Goal: Task Accomplishment & Management: Manage account settings

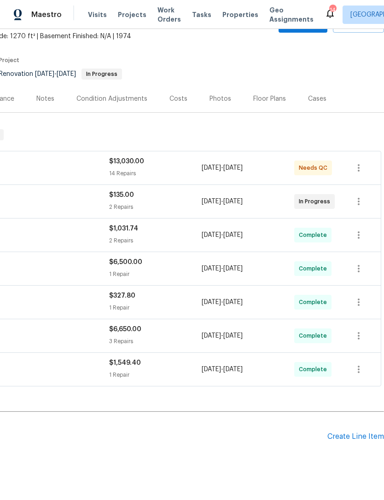
scroll to position [54, 136]
click at [359, 435] on div "Create Line Item" at bounding box center [355, 437] width 57 height 9
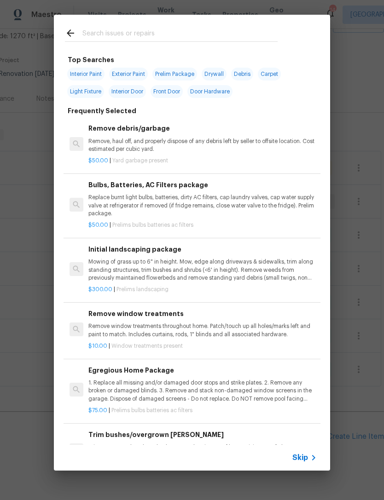
click at [122, 34] on input "text" at bounding box center [179, 35] width 195 height 14
type input "Toilet"
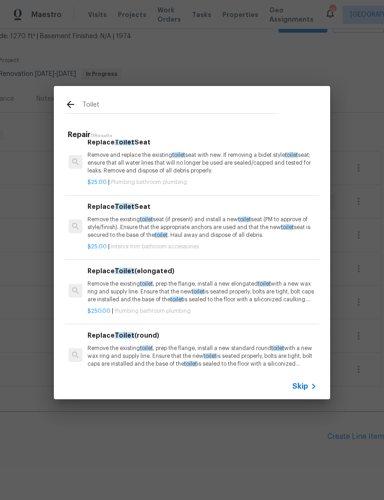
scroll to position [108, 1]
click at [227, 285] on p "Remove the existing toilet , prep the flange, install a new elongated toilet wi…" at bounding box center [201, 291] width 228 height 23
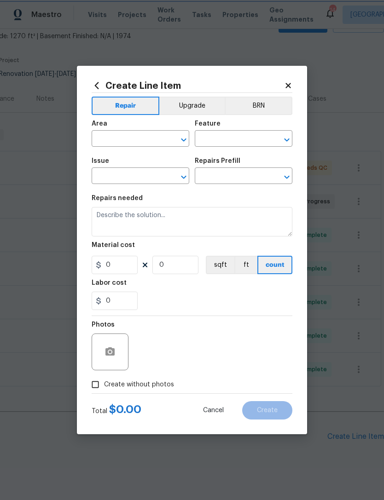
type input "Plumbing"
type input "Bathroom Plumbing"
type input "Replace Toilet (elongated) $250.00"
type textarea "Remove the existing toilet, prep the flange, install a new elongated toilet wit…"
type input "250"
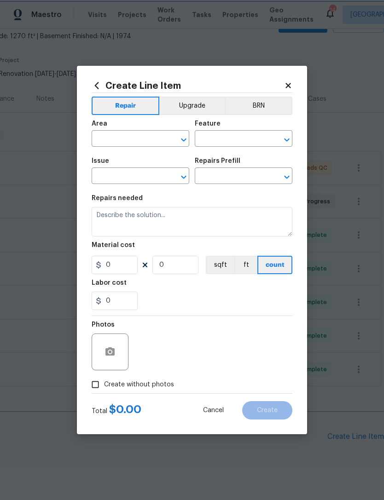
type input "1"
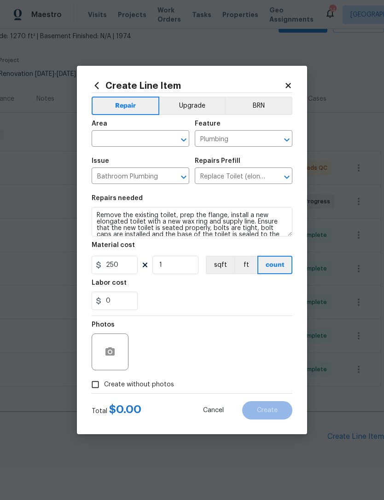
click at [227, 292] on div "0" at bounding box center [192, 301] width 201 height 18
click at [148, 140] on input "text" at bounding box center [128, 140] width 72 height 14
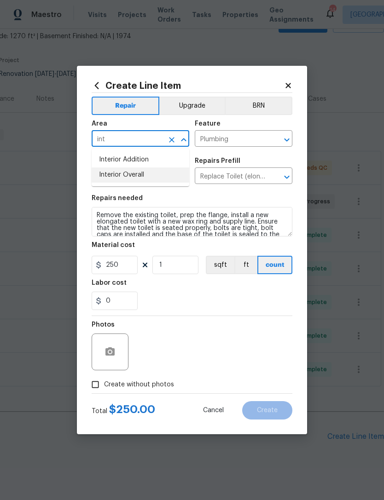
click at [149, 180] on li "Interior Overall" at bounding box center [141, 175] width 98 height 15
type input "Interior Overall"
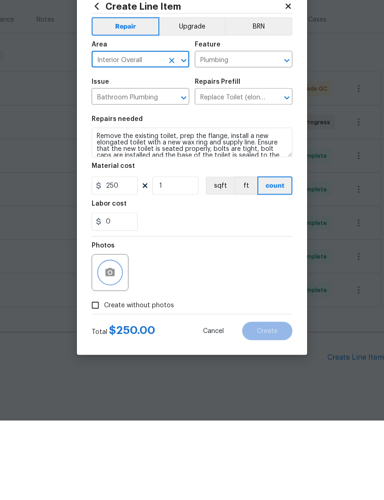
click at [114, 348] on icon "button" at bounding box center [109, 352] width 9 height 8
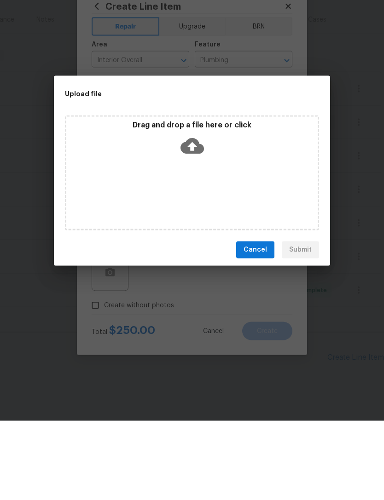
scroll to position [29, 0]
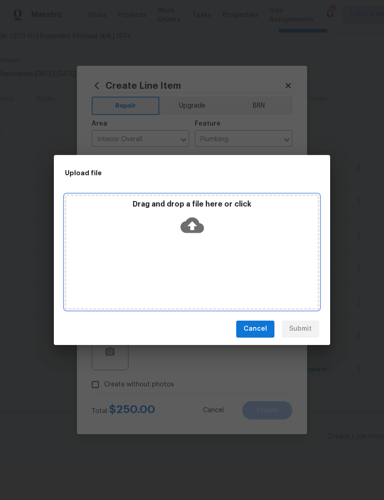
click at [197, 224] on icon at bounding box center [191, 225] width 23 height 16
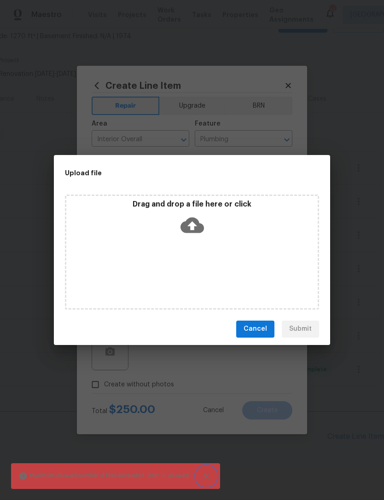
click at [205, 478] on icon "Close" at bounding box center [206, 476] width 9 height 9
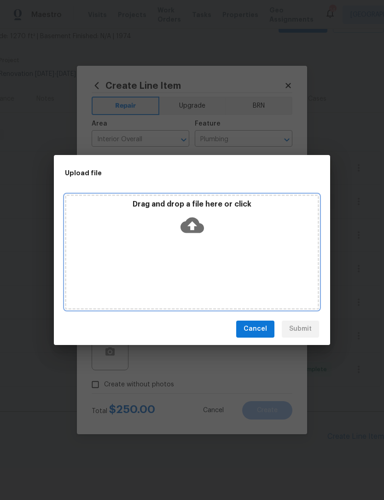
click at [197, 219] on icon at bounding box center [191, 225] width 23 height 16
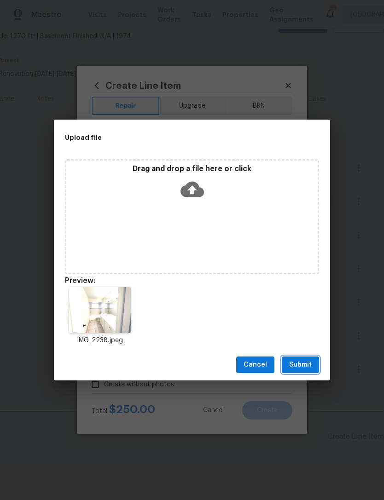
click at [309, 359] on button "Submit" at bounding box center [300, 365] width 37 height 17
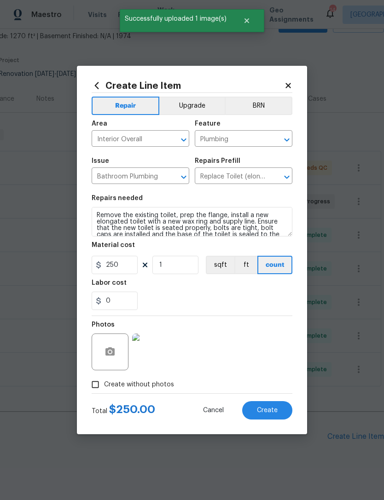
click at [278, 409] on button "Create" at bounding box center [267, 410] width 50 height 18
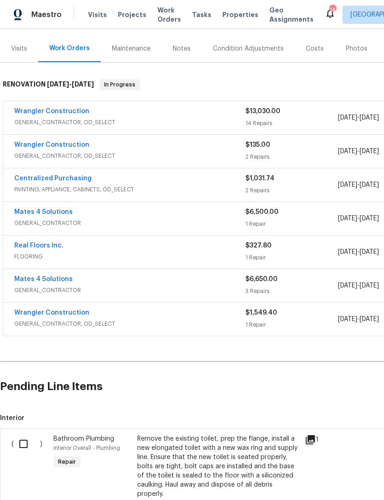
scroll to position [104, 0]
click at [26, 435] on input "checkbox" at bounding box center [27, 444] width 26 height 19
checkbox input "true"
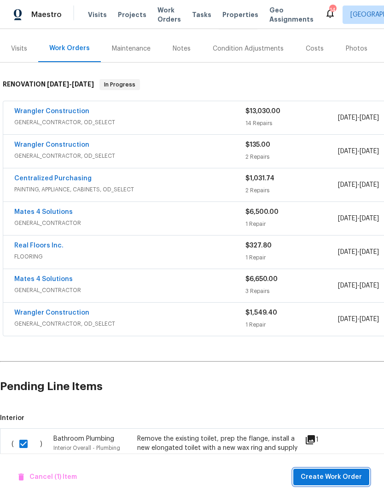
click at [344, 474] on span "Create Work Order" at bounding box center [331, 478] width 61 height 12
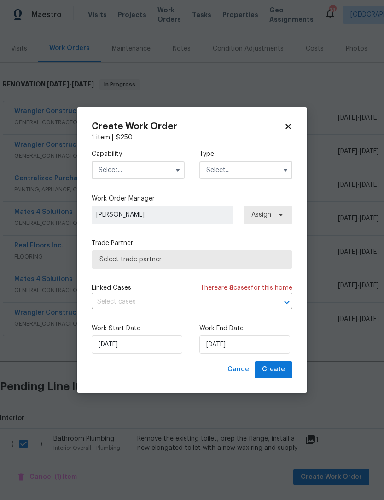
click at [105, 167] on input "text" at bounding box center [138, 170] width 93 height 18
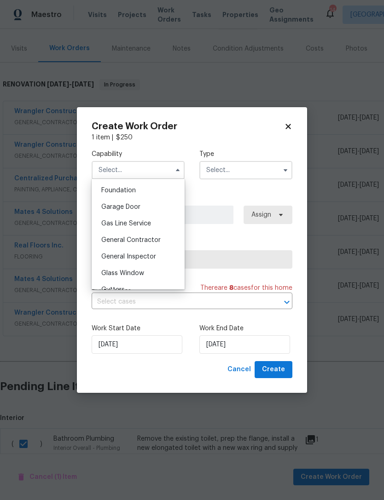
scroll to position [390, 0]
click at [159, 238] on span "General Contractor" at bounding box center [130, 240] width 59 height 6
type input "General Contractor"
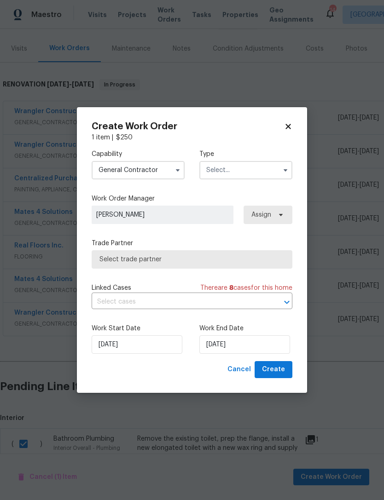
click at [252, 168] on input "text" at bounding box center [245, 170] width 93 height 18
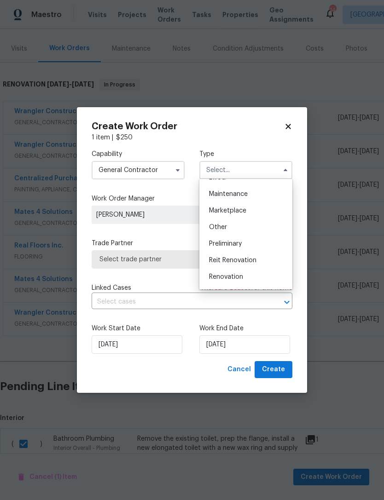
scroll to position [145, 0]
click at [244, 279] on div "Renovation" at bounding box center [246, 276] width 88 height 17
type input "Renovation"
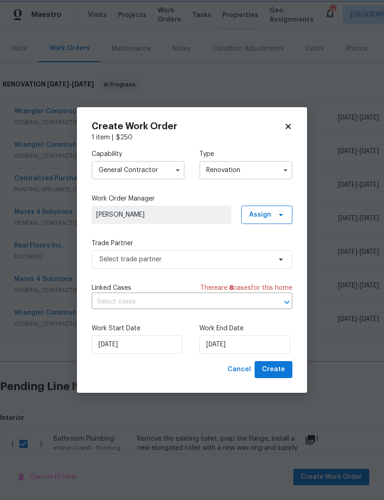
scroll to position [0, 0]
click at [255, 347] on input "[DATE]" at bounding box center [244, 345] width 91 height 18
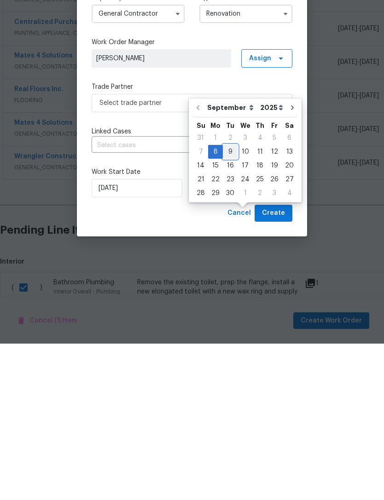
click at [232, 302] on div "9" at bounding box center [230, 308] width 15 height 13
type input "[DATE]"
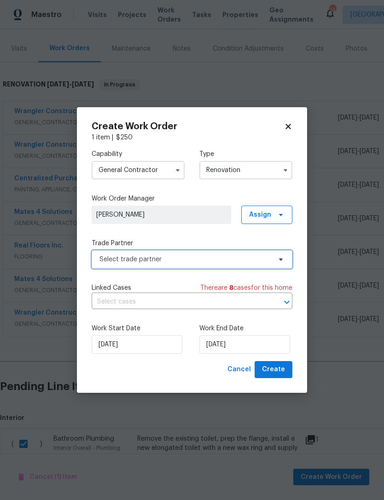
click at [233, 263] on span "Select trade partner" at bounding box center [185, 259] width 172 height 9
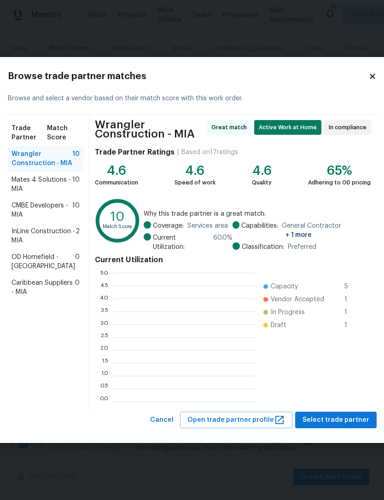
scroll to position [129, 143]
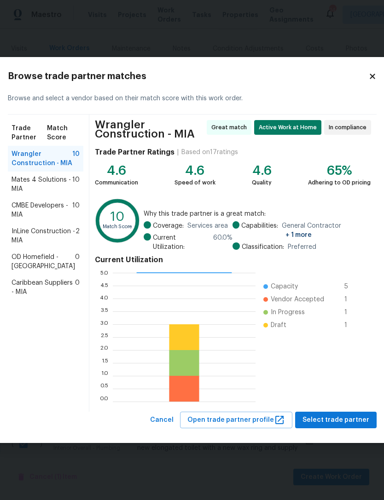
click at [27, 167] on span "Wrangler Construction - MIA" at bounding box center [42, 159] width 61 height 18
click at [351, 416] on span "Select trade partner" at bounding box center [335, 421] width 67 height 12
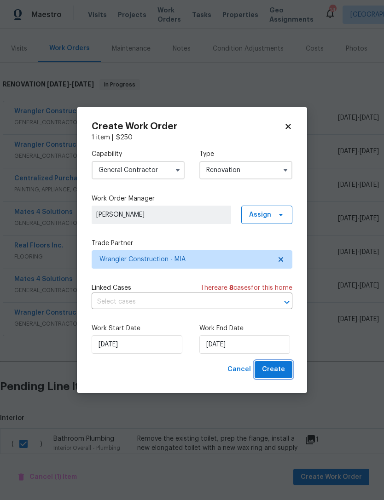
click at [284, 365] on button "Create" at bounding box center [274, 369] width 38 height 17
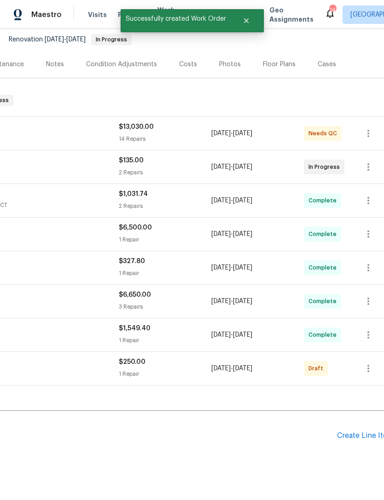
scroll to position [88, 127]
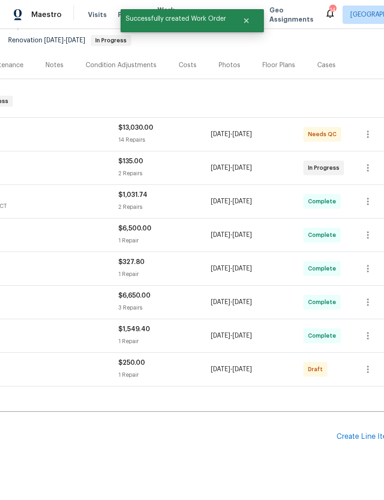
click at [325, 362] on div "Draft" at bounding box center [315, 369] width 24 height 15
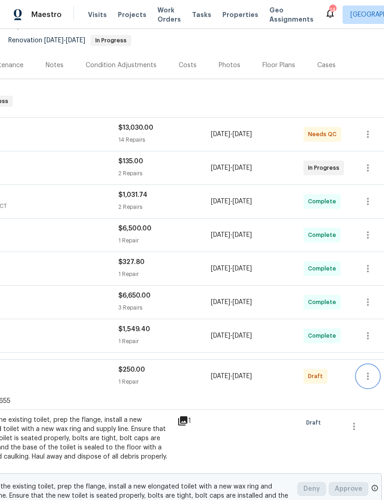
click at [363, 371] on icon "button" at bounding box center [367, 376] width 11 height 11
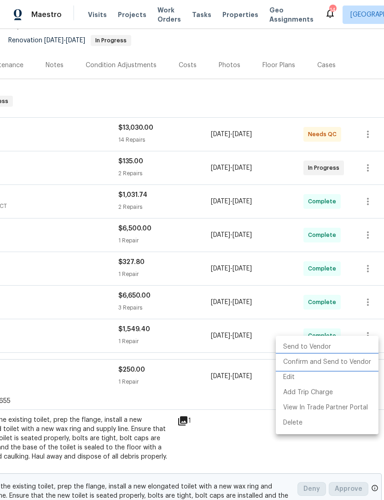
click at [351, 361] on li "Confirm and Send to Vendor" at bounding box center [327, 362] width 103 height 15
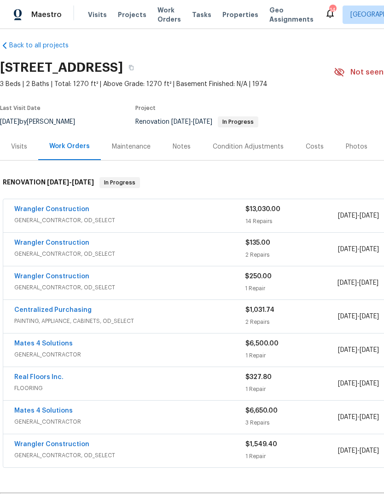
scroll to position [6, 0]
click at [80, 209] on link "Wrangler Construction" at bounding box center [51, 209] width 75 height 6
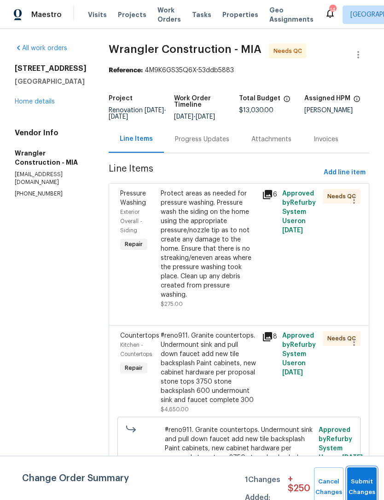
click at [370, 483] on button "Submit Changes" at bounding box center [361, 488] width 29 height 40
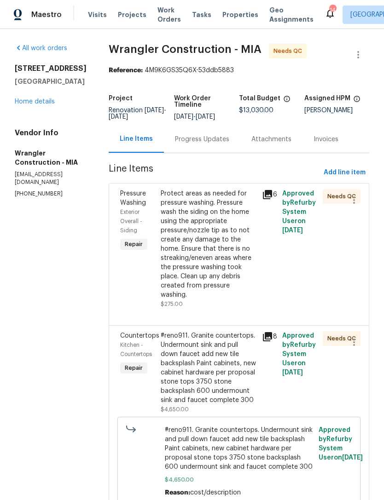
click at [215, 242] on div "Protect areas as needed for pressure washing. Pressure wash the siding on the h…" at bounding box center [209, 244] width 96 height 110
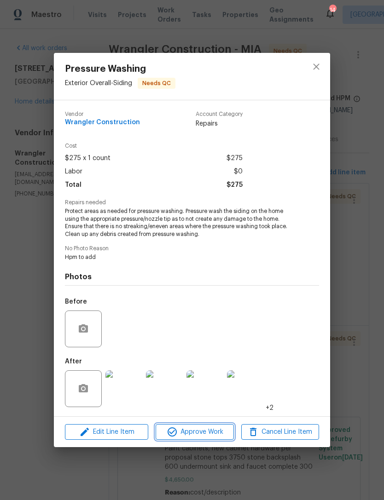
click at [217, 432] on span "Approve Work" at bounding box center [194, 433] width 72 height 12
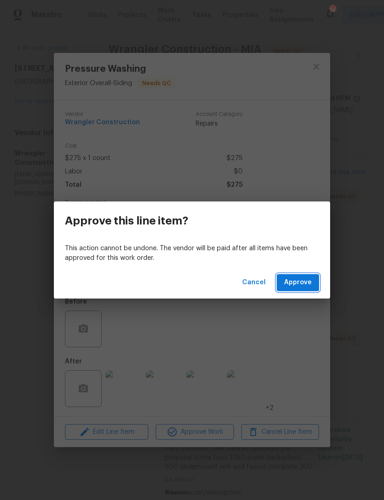
click at [300, 284] on span "Approve" at bounding box center [298, 283] width 28 height 12
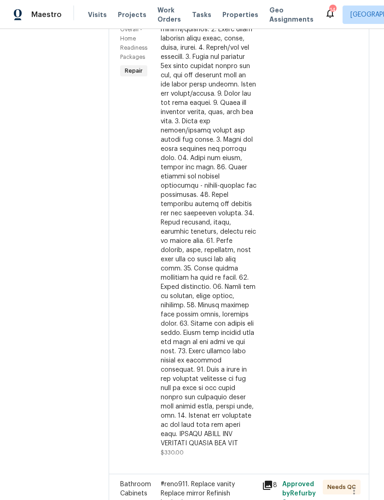
scroll to position [821, 0]
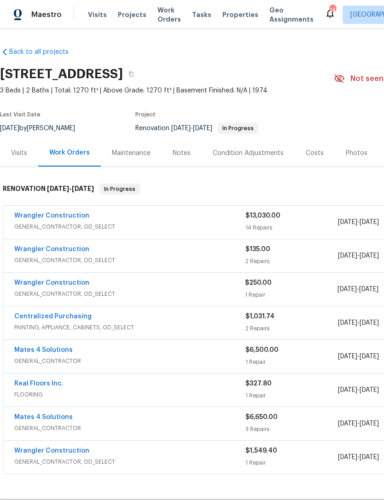
click at [316, 226] on div "14 Repairs" at bounding box center [291, 227] width 93 height 9
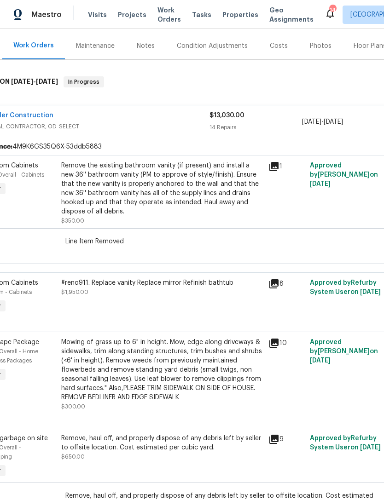
scroll to position [107, 35]
click at [230, 297] on div "#reno911. Replace vanity Replace mirror Refinish bathtub $1,950.00" at bounding box center [163, 288] width 202 height 18
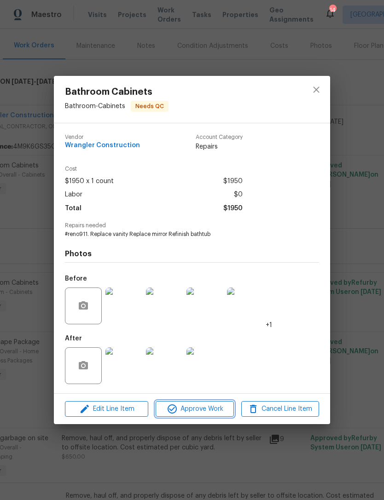
click at [215, 408] on span "Approve Work" at bounding box center [194, 410] width 72 height 12
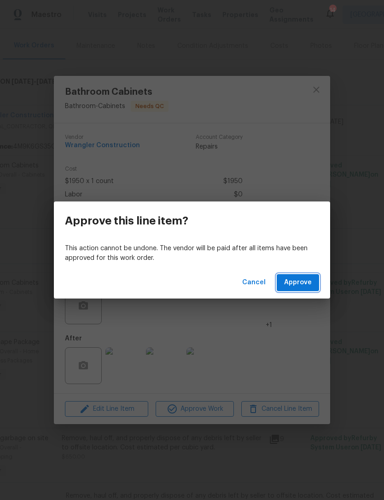
click at [313, 277] on button "Approve" at bounding box center [298, 282] width 42 height 17
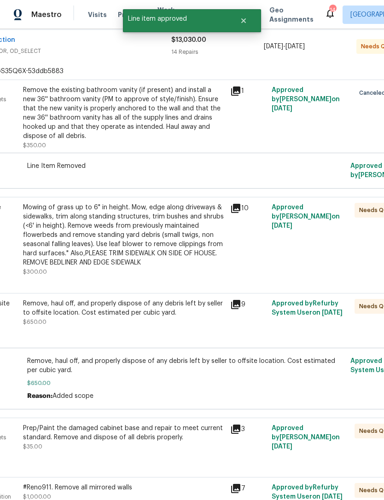
scroll to position [183, 74]
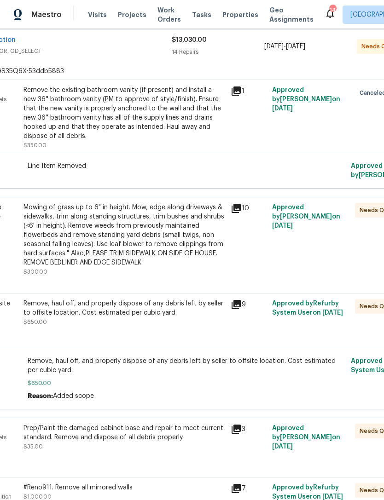
click at [164, 257] on div "Mowing of grass up to 6" in height. Mow, edge along driveways & sidewalks, trim…" at bounding box center [124, 235] width 202 height 64
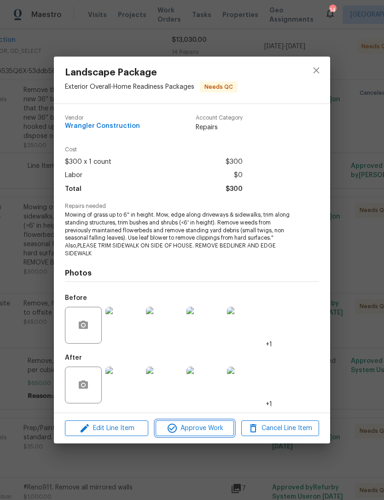
click at [206, 430] on span "Approve Work" at bounding box center [194, 429] width 72 height 12
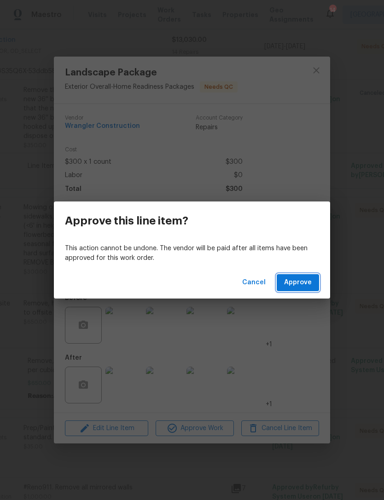
click at [305, 280] on span "Approve" at bounding box center [298, 283] width 28 height 12
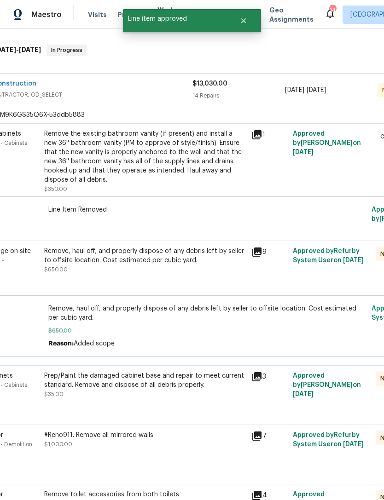
scroll to position [139, 53]
click at [211, 256] on div "Remove, haul off, and properly dispose of any debris left by seller to offsite …" at bounding box center [145, 256] width 202 height 18
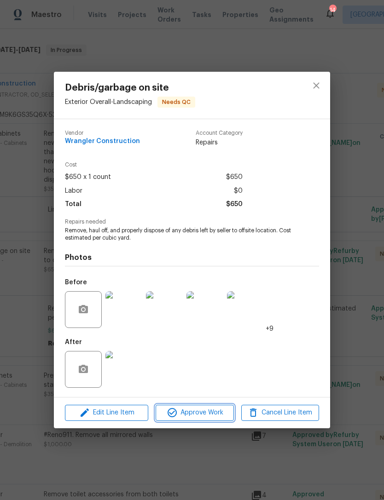
click at [218, 413] on span "Approve Work" at bounding box center [194, 413] width 72 height 12
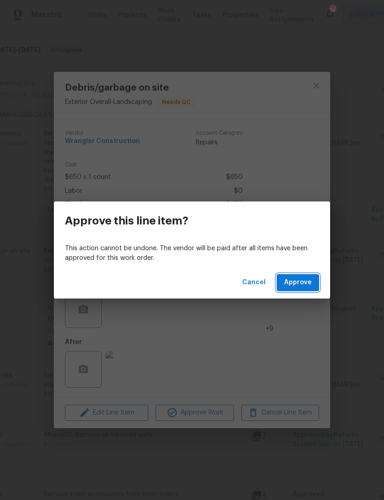
click at [308, 280] on span "Approve" at bounding box center [298, 283] width 28 height 12
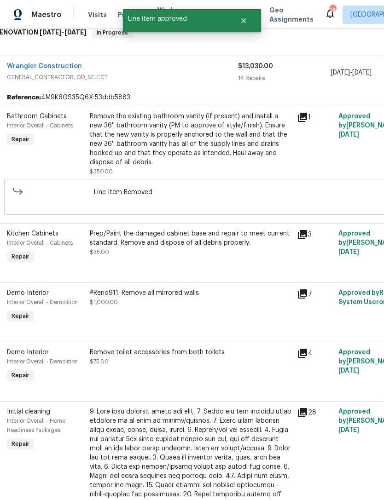
scroll to position [157, 8]
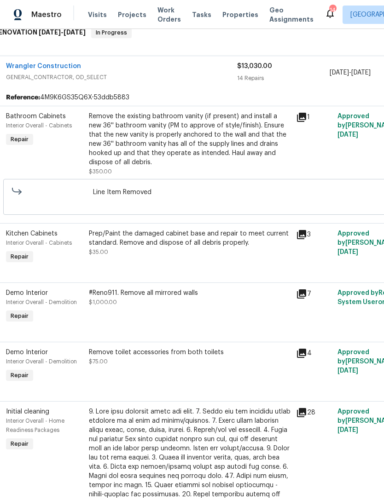
click at [236, 241] on div "Prep/Paint the damaged cabinet base and repair to meet current standard. Remove…" at bounding box center [190, 238] width 202 height 18
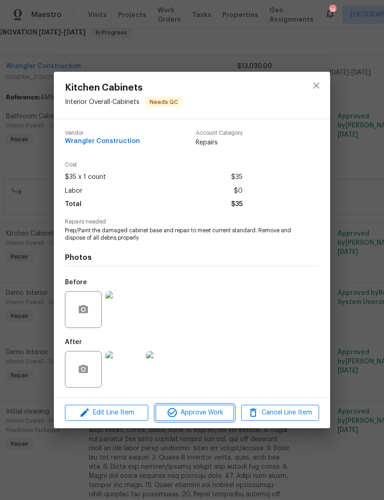
click at [210, 413] on span "Approve Work" at bounding box center [194, 413] width 72 height 12
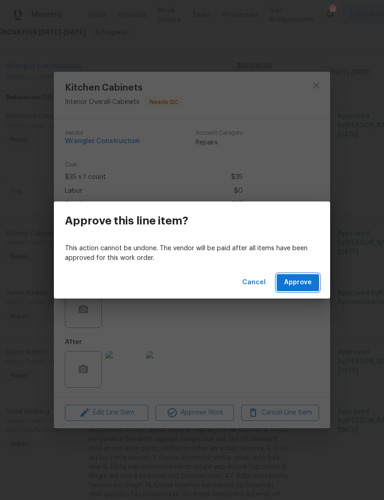
click at [303, 283] on span "Approve" at bounding box center [298, 283] width 28 height 12
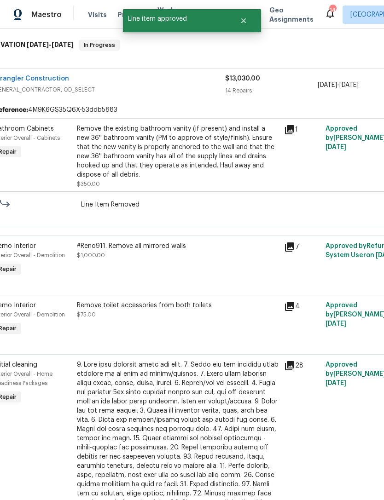
scroll to position [145, 20]
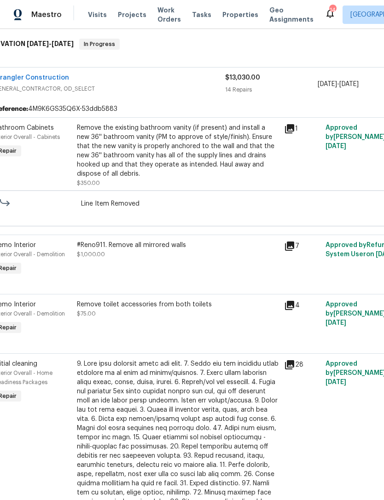
click at [180, 251] on div "#Reno911. Remove all mirrored walls $1,000.00" at bounding box center [178, 250] width 202 height 18
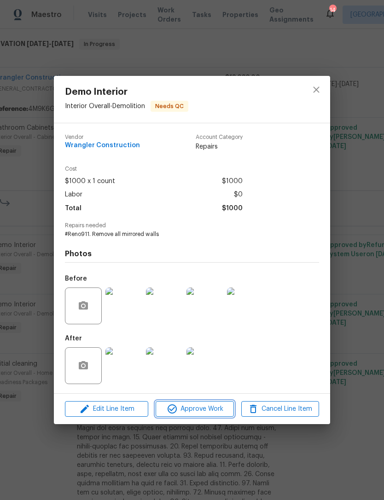
click at [209, 412] on span "Approve Work" at bounding box center [194, 410] width 72 height 12
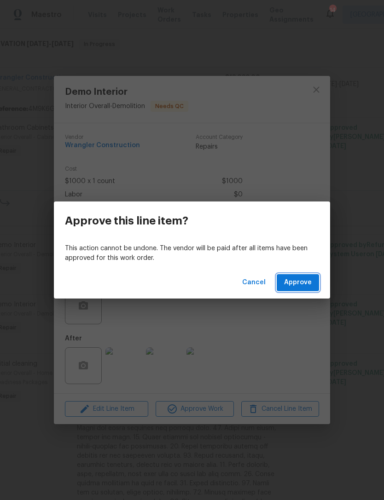
click at [300, 285] on span "Approve" at bounding box center [298, 283] width 28 height 12
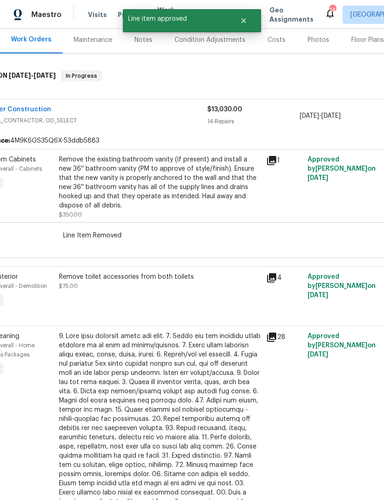
scroll to position [114, 35]
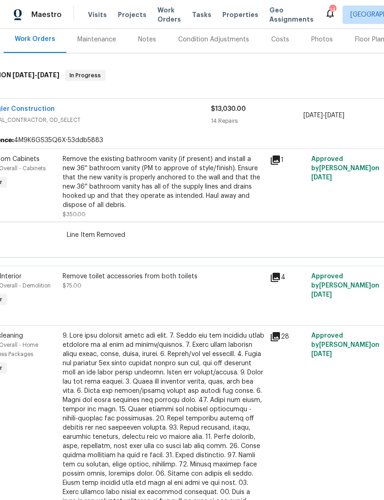
click at [197, 285] on div "Remove toilet accessories from both toilets $75.00" at bounding box center [164, 281] width 202 height 18
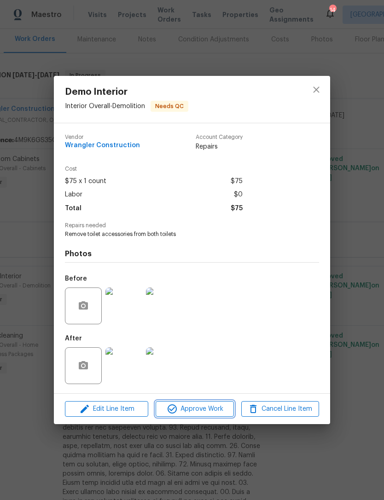
click at [221, 409] on span "Approve Work" at bounding box center [194, 410] width 72 height 12
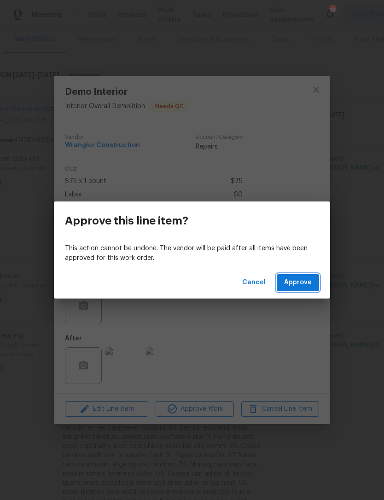
click at [305, 276] on button "Approve" at bounding box center [298, 282] width 42 height 17
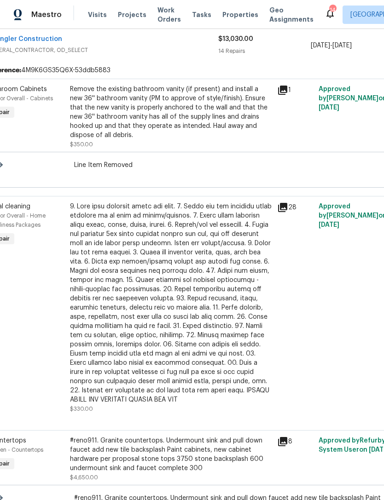
scroll to position [184, 27]
click at [226, 316] on div at bounding box center [171, 303] width 202 height 203
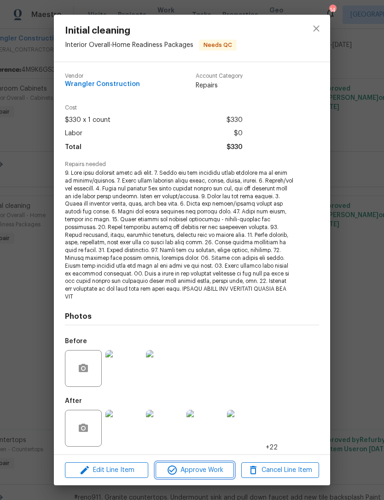
click at [207, 465] on span "Approve Work" at bounding box center [194, 471] width 72 height 12
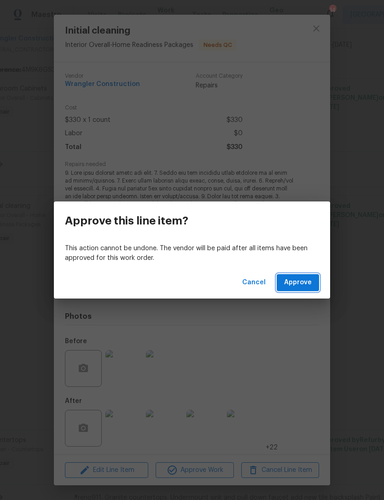
click at [302, 282] on span "Approve" at bounding box center [298, 283] width 28 height 12
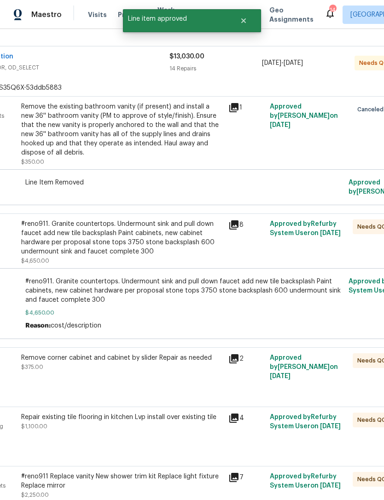
scroll to position [166, 76]
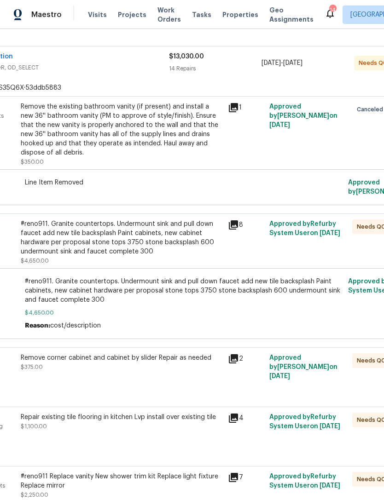
click at [175, 243] on div "#reno911. Granite countertops. Undermount sink and pull down faucet add new til…" at bounding box center [122, 238] width 202 height 37
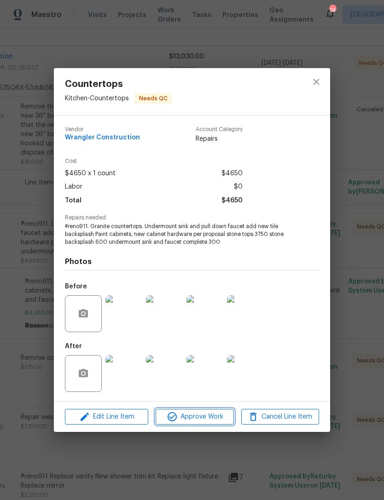
click at [213, 416] on span "Approve Work" at bounding box center [194, 418] width 72 height 12
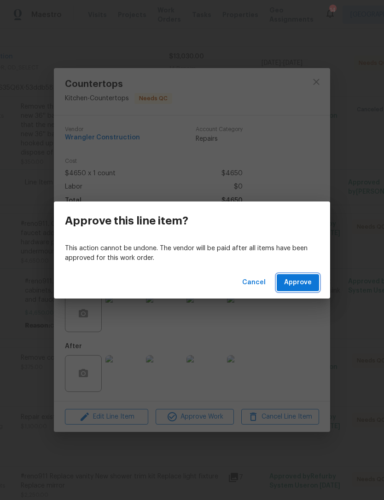
click at [303, 283] on span "Approve" at bounding box center [298, 283] width 28 height 12
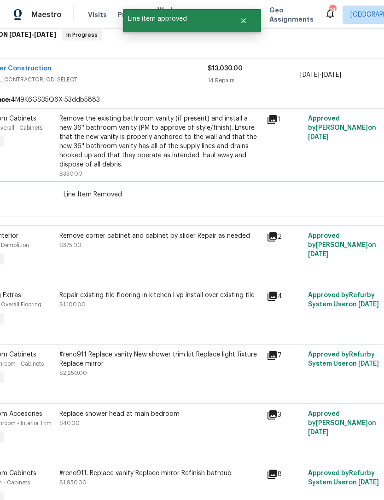
scroll to position [154, 37]
click at [220, 239] on div "Remove corner cabinet and cabinet by slider Repair as needed" at bounding box center [161, 236] width 202 height 9
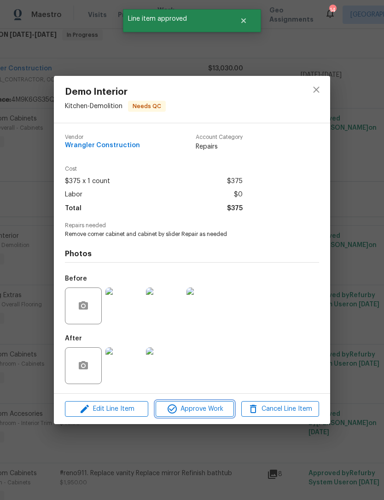
click at [219, 412] on span "Approve Work" at bounding box center [194, 410] width 72 height 12
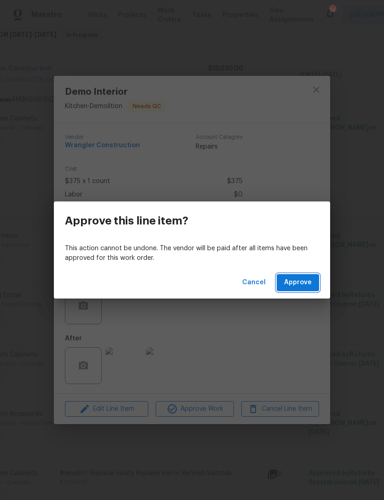
click at [311, 283] on span "Approve" at bounding box center [298, 283] width 28 height 12
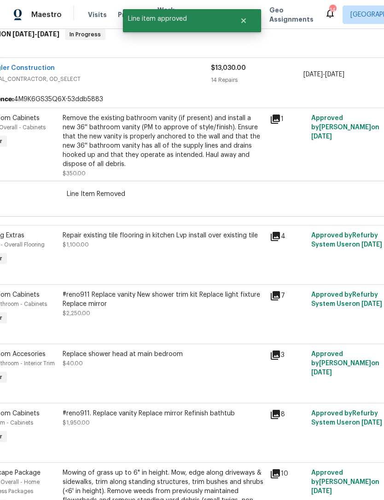
scroll to position [155, 35]
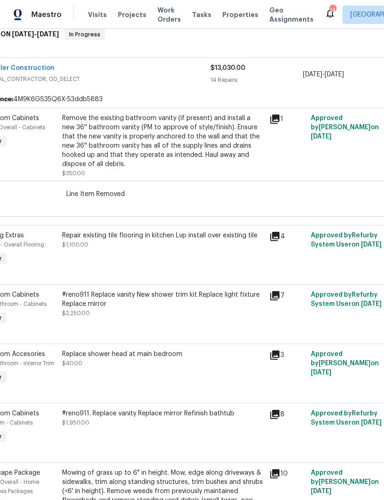
click at [221, 244] on div "Repair existing tile flooring in kitchen Lvp install over existing tile $1,100.…" at bounding box center [163, 240] width 202 height 18
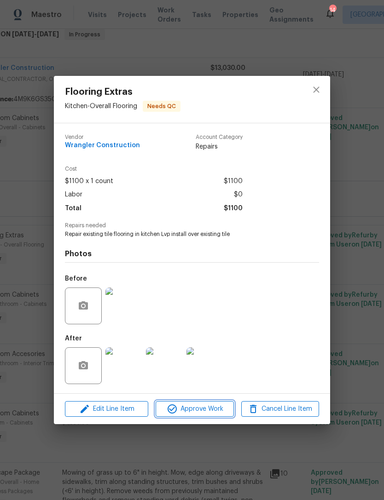
click at [213, 409] on span "Approve Work" at bounding box center [194, 410] width 72 height 12
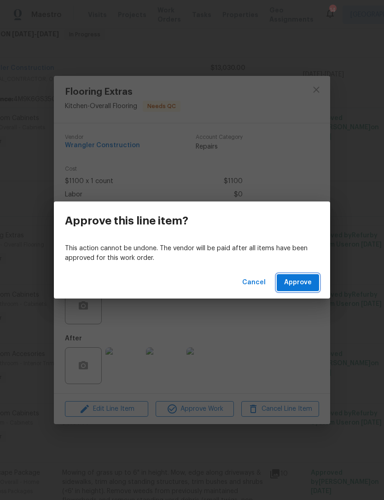
click at [301, 284] on span "Approve" at bounding box center [298, 283] width 28 height 12
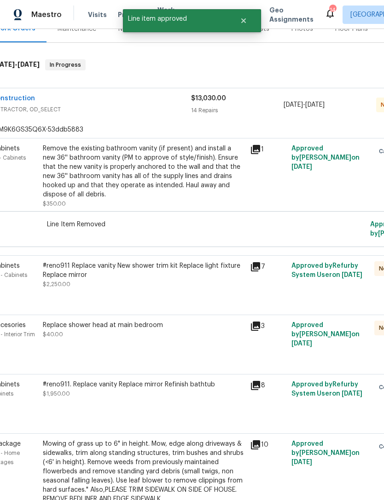
scroll to position [125, 56]
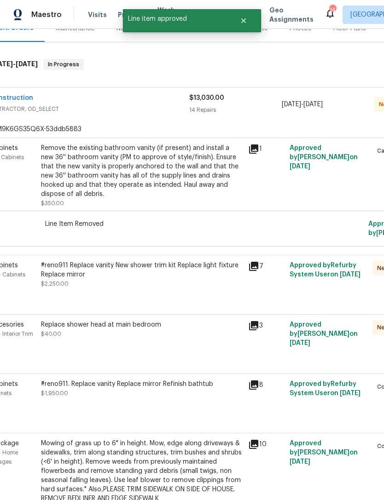
click at [180, 276] on div "#reno911 Replace vanity New shower trim kit Replace light fixture Replace mirror" at bounding box center [142, 270] width 202 height 18
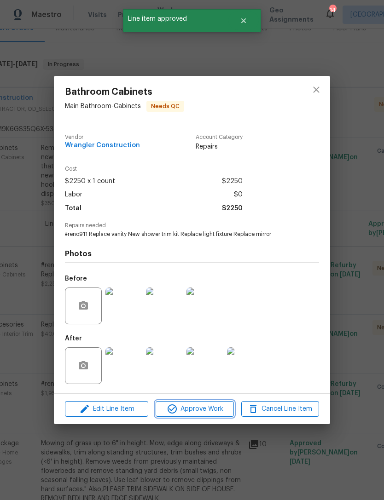
click at [217, 407] on span "Approve Work" at bounding box center [194, 410] width 72 height 12
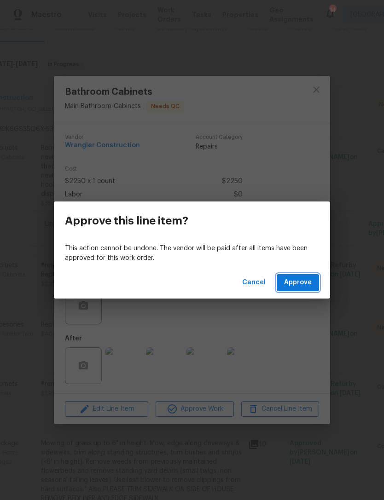
click at [308, 282] on span "Approve" at bounding box center [298, 283] width 28 height 12
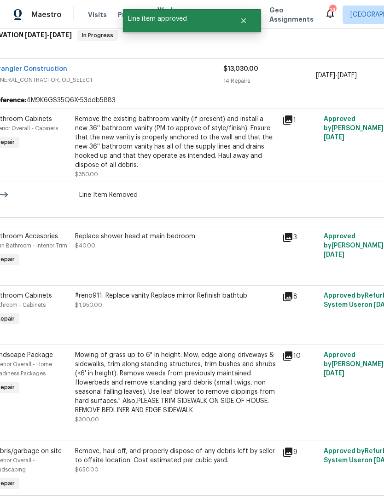
scroll to position [154, 26]
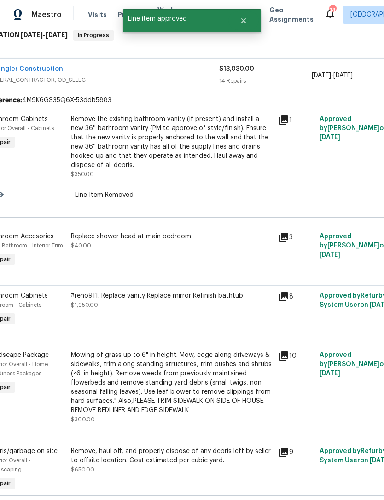
click at [177, 243] on div "Replace shower head at main bedroom $40.00" at bounding box center [172, 241] width 202 height 18
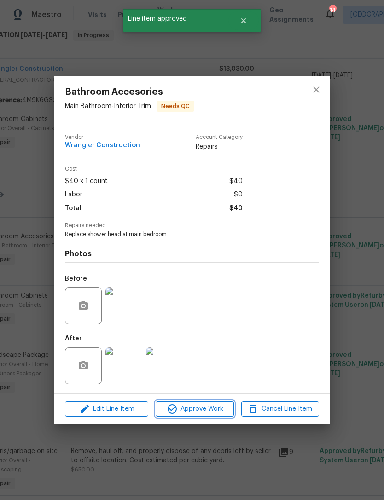
click at [211, 410] on span "Approve Work" at bounding box center [194, 410] width 72 height 12
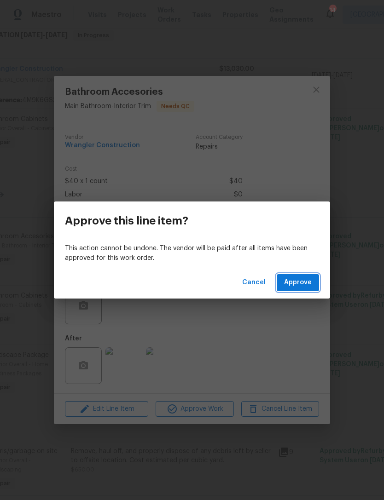
click at [306, 276] on button "Approve" at bounding box center [298, 282] width 42 height 17
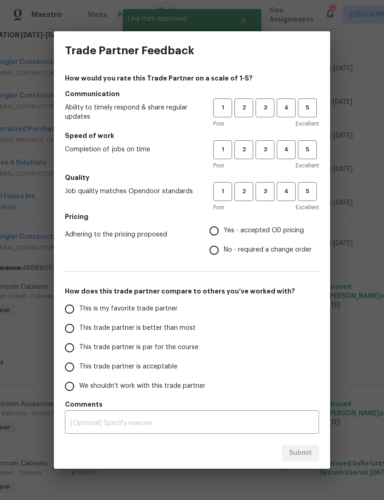
scroll to position [123, 26]
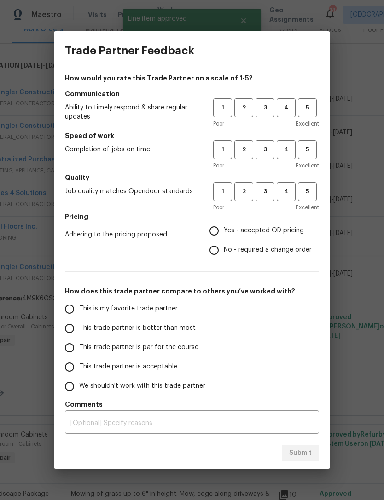
click at [306, 108] on span "5" at bounding box center [307, 108] width 17 height 11
click at [311, 144] on button "5" at bounding box center [307, 149] width 19 height 19
click at [314, 187] on span "5" at bounding box center [307, 191] width 17 height 11
click at [219, 227] on input "Yes - accepted OD pricing" at bounding box center [213, 230] width 19 height 19
radio input "true"
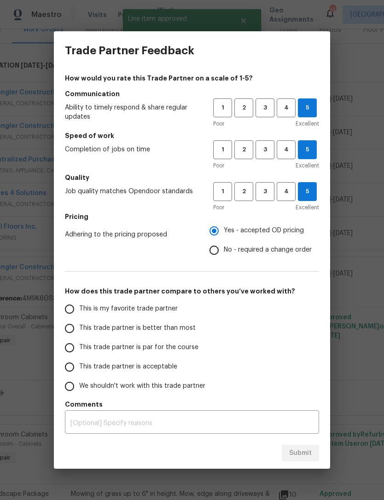
click at [71, 336] on input "This trade partner is better than most" at bounding box center [69, 328] width 19 height 19
click at [312, 456] on button "Submit" at bounding box center [300, 453] width 37 height 17
radio input "true"
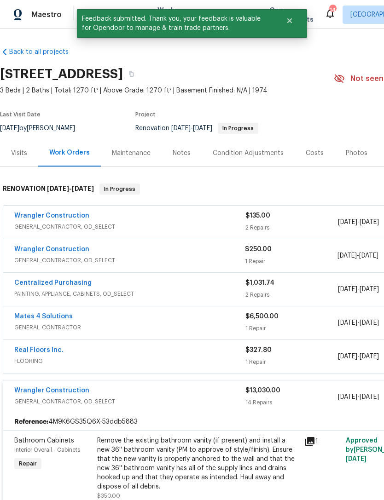
scroll to position [0, 0]
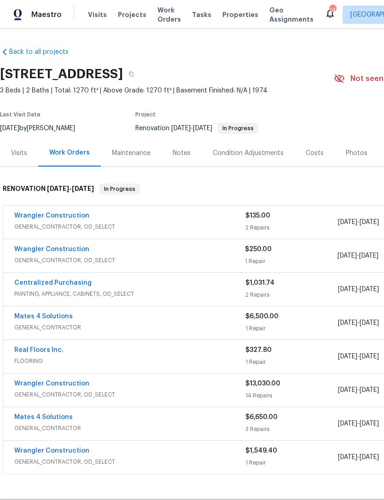
click at [168, 11] on span "Work Orders" at bounding box center [168, 15] width 23 height 18
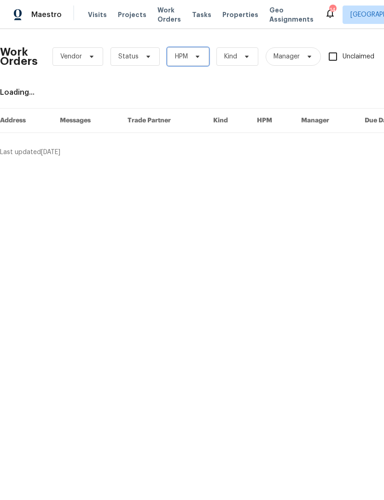
click at [186, 60] on span "HPM" at bounding box center [181, 56] width 13 height 9
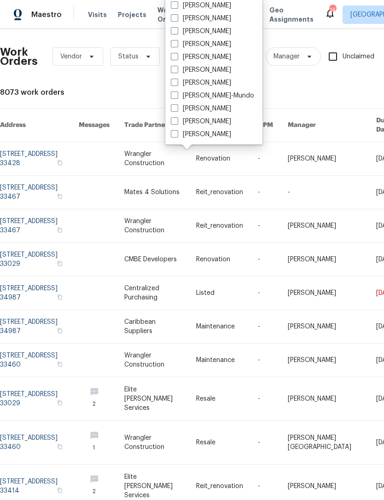
click at [176, 60] on label "[PERSON_NAME]" at bounding box center [201, 56] width 60 height 9
click at [176, 58] on input "[PERSON_NAME]" at bounding box center [174, 55] width 6 height 6
checkbox input "true"
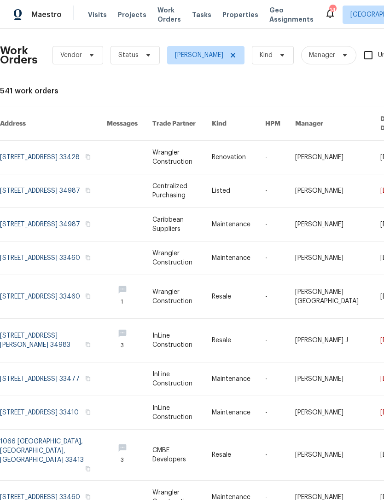
scroll to position [1, 0]
